Goal: Navigation & Orientation: Find specific page/section

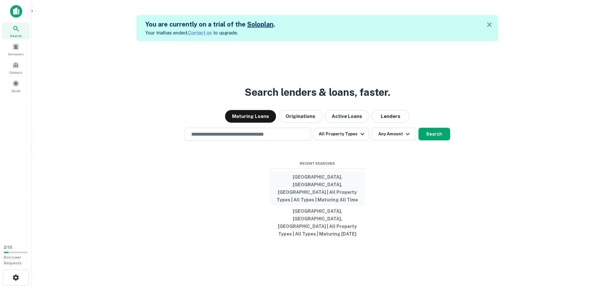
click at [301, 193] on button "[GEOGRAPHIC_DATA], [GEOGRAPHIC_DATA], [GEOGRAPHIC_DATA] | All Property Types | …" at bounding box center [317, 189] width 95 height 34
type input "**********"
click at [270, 138] on input "**********" at bounding box center [242, 134] width 111 height 7
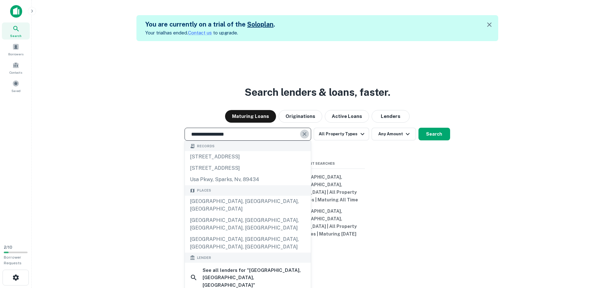
click at [306, 136] on icon "Clear" at bounding box center [305, 134] width 4 height 4
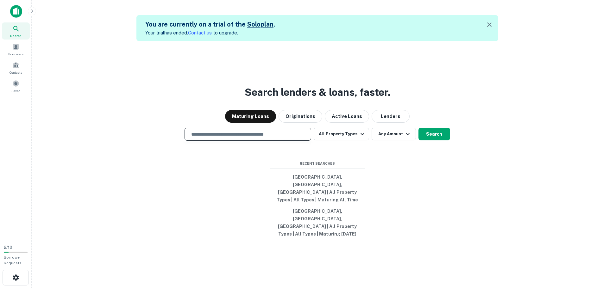
click at [276, 138] on input "text" at bounding box center [247, 134] width 121 height 7
click at [210, 138] on input "text" at bounding box center [247, 134] width 121 height 7
click at [386, 174] on div "Search lenders & loans, faster. Maturing Loans Originations Active Loans Lender…" at bounding box center [317, 185] width 561 height 288
click at [196, 138] on input "text" at bounding box center [247, 134] width 121 height 7
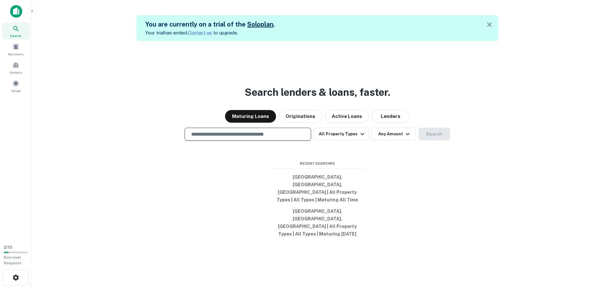
type input "**********"
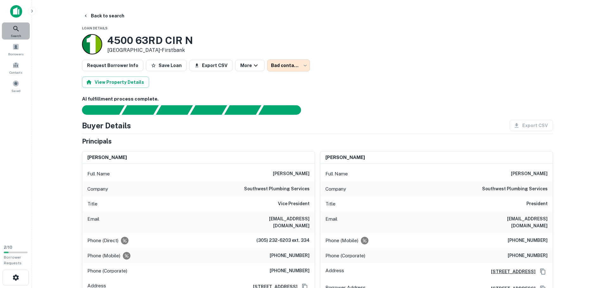
click at [19, 32] on icon at bounding box center [16, 29] width 8 height 8
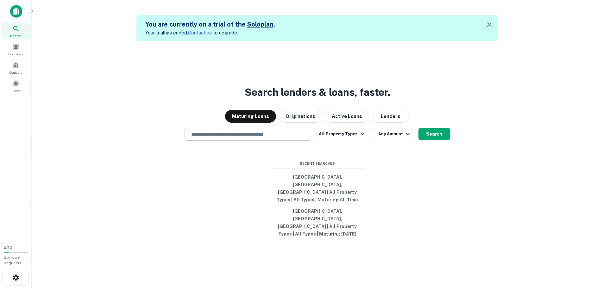
click at [220, 138] on input "text" at bounding box center [247, 134] width 121 height 7
click at [163, 183] on div "Search lenders & loans, faster. Maturing Loans Originations Active Loans Lender…" at bounding box center [317, 185] width 561 height 288
click at [324, 166] on span "Recent Searches" at bounding box center [317, 163] width 95 height 5
click at [360, 167] on div "Search lenders & loans, faster. Maturing Loans Originations Active Loans Lender…" at bounding box center [317, 185] width 561 height 288
drag, startPoint x: 411, startPoint y: 209, endPoint x: 396, endPoint y: 194, distance: 21.5
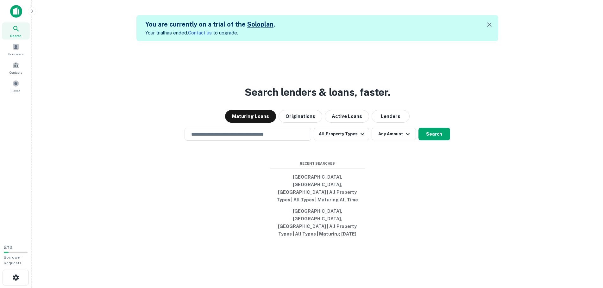
click at [411, 209] on div "Search lenders & loans, faster. Maturing Loans Originations Active Loans Lender…" at bounding box center [317, 185] width 561 height 288
drag, startPoint x: 381, startPoint y: 172, endPoint x: 334, endPoint y: 176, distance: 46.6
click at [336, 175] on div "Search lenders & loans, faster. Maturing Loans Originations Active Loans Lender…" at bounding box center [317, 185] width 561 height 288
click at [307, 169] on div "Search lenders & loans, faster. Maturing Loans Originations Active Loans Lender…" at bounding box center [317, 185] width 561 height 288
drag, startPoint x: 311, startPoint y: 169, endPoint x: 243, endPoint y: 178, distance: 69.0
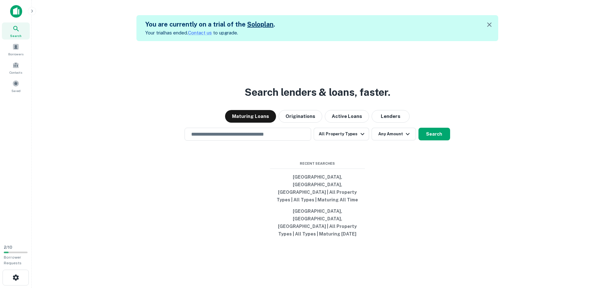
click at [245, 181] on div "Search lenders & loans, faster. Maturing Loans Originations Active Loans Lender…" at bounding box center [317, 185] width 561 height 288
click at [16, 86] on span at bounding box center [15, 83] width 7 height 7
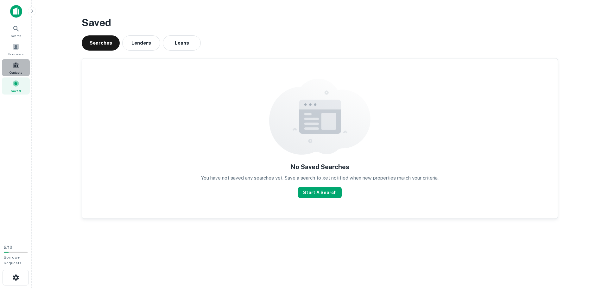
click at [16, 66] on span at bounding box center [15, 65] width 7 height 7
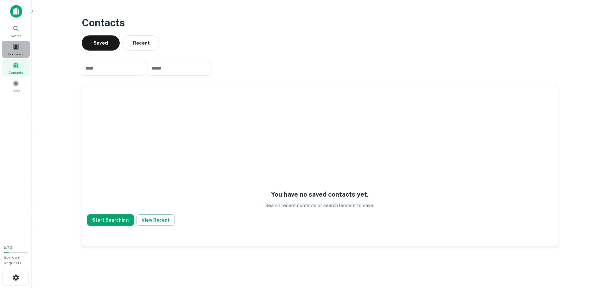
click at [13, 52] on span "Borrowers" at bounding box center [15, 54] width 15 height 5
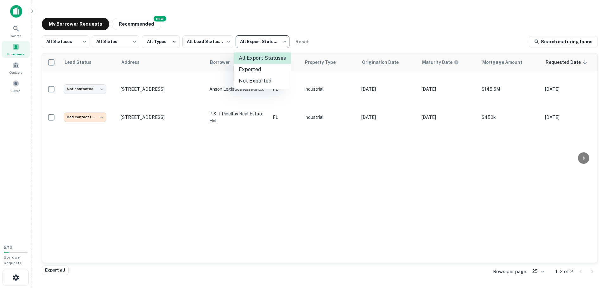
click at [263, 37] on body "**********" at bounding box center [304, 144] width 608 height 288
click at [245, 66] on li "Exported" at bounding box center [262, 69] width 57 height 11
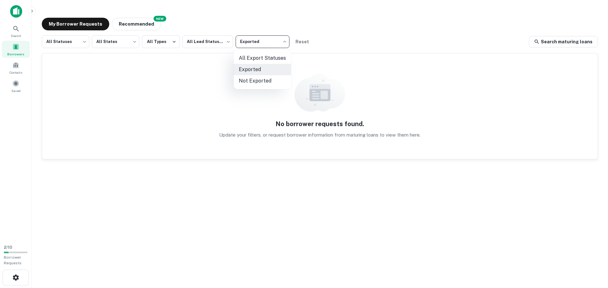
click at [251, 38] on body "Search Borrowers Contacts Saved 2 / 10 Borrower Requests My Borrower Requests N…" at bounding box center [304, 144] width 608 height 288
click at [245, 79] on li "Not Exported" at bounding box center [262, 80] width 57 height 11
type input "*****"
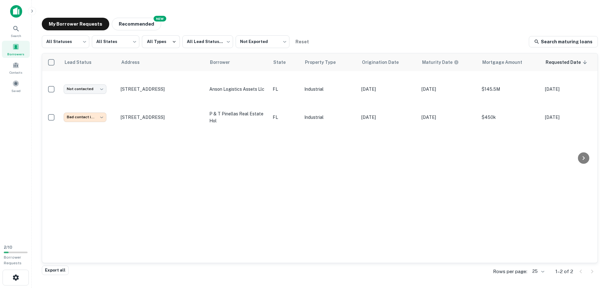
drag, startPoint x: 328, startPoint y: 8, endPoint x: 325, endPoint y: 6, distance: 3.9
drag, startPoint x: 325, startPoint y: 6, endPoint x: 319, endPoint y: 1, distance: 8.0
click at [319, 1] on main "**********" at bounding box center [320, 144] width 576 height 288
